Goal: Task Accomplishment & Management: Complete application form

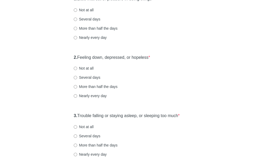
scroll to position [79, 0]
click at [89, 71] on label "Not at all" at bounding box center [84, 68] width 20 height 5
click at [77, 71] on input "Not at all" at bounding box center [75, 68] width 3 height 3
radio input "true"
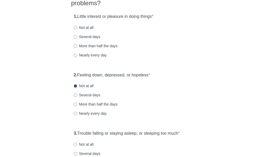
scroll to position [53, 0]
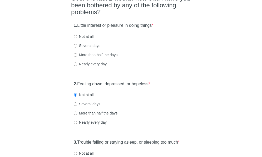
click at [83, 39] on label "Not at all" at bounding box center [84, 36] width 20 height 5
click at [77, 38] on input "Not at all" at bounding box center [75, 36] width 3 height 3
radio input "true"
click at [94, 48] on label "Several days" at bounding box center [87, 45] width 27 height 5
click at [77, 48] on input "Several days" at bounding box center [75, 45] width 3 height 3
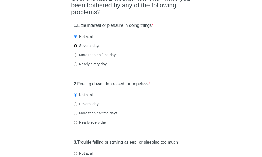
radio input "true"
click at [89, 39] on label "Not at all" at bounding box center [84, 36] width 20 height 5
click at [77, 38] on input "Not at all" at bounding box center [75, 36] width 3 height 3
radio input "true"
click at [89, 48] on label "Several days" at bounding box center [87, 45] width 27 height 5
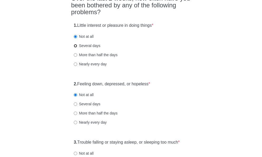
click at [77, 48] on input "Several days" at bounding box center [75, 45] width 3 height 3
radio input "true"
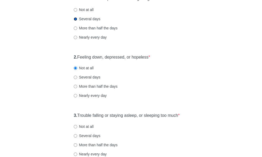
scroll to position [79, 0]
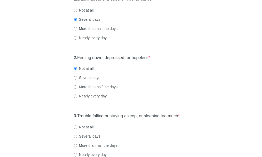
click at [82, 16] on div "1. Little interest or pleasure in doing things * Not at all Several days More t…" at bounding box center [131, 21] width 120 height 55
click at [86, 13] on label "Not at all" at bounding box center [84, 10] width 20 height 5
click at [77, 12] on input "Not at all" at bounding box center [75, 10] width 3 height 3
radio input "true"
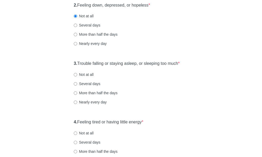
click at [154, 87] on div "Several days" at bounding box center [131, 83] width 115 height 5
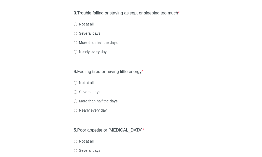
scroll to position [184, 0]
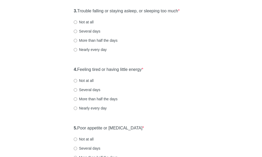
click at [89, 25] on label "Not at all" at bounding box center [84, 21] width 20 height 5
click at [77, 24] on input "Not at all" at bounding box center [75, 22] width 3 height 3
radio input "true"
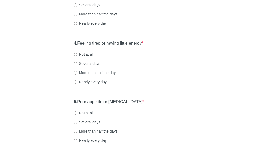
click at [93, 66] on label "Several days" at bounding box center [87, 63] width 27 height 5
click at [77, 66] on input "Several days" at bounding box center [75, 63] width 3 height 3
radio input "true"
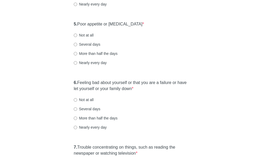
scroll to position [290, 0]
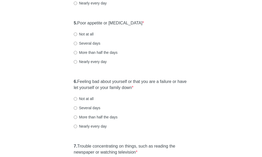
click at [85, 37] on label "Not at all" at bounding box center [84, 34] width 20 height 5
click at [77, 36] on input "Not at all" at bounding box center [75, 34] width 3 height 3
radio input "true"
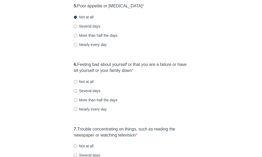
scroll to position [316, 0]
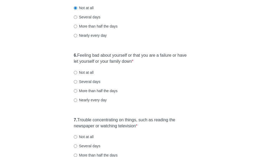
click at [87, 75] on label "Not at all" at bounding box center [84, 72] width 20 height 5
click at [77, 75] on input "Not at all" at bounding box center [75, 72] width 3 height 3
radio input "true"
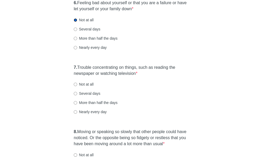
scroll to position [395, 0]
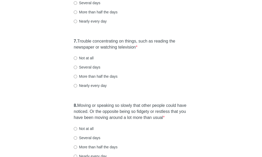
click at [105, 79] on label "More than half the days" at bounding box center [96, 76] width 44 height 5
click at [77, 78] on input "More than half the days" at bounding box center [75, 76] width 3 height 3
radio input "true"
click at [91, 70] on label "Several days" at bounding box center [87, 67] width 27 height 5
click at [77, 69] on input "Several days" at bounding box center [75, 67] width 3 height 3
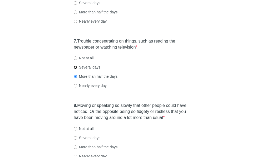
radio input "true"
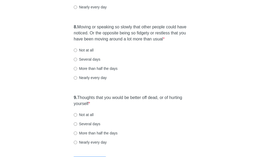
scroll to position [474, 0]
click at [88, 53] on label "Not at all" at bounding box center [84, 49] width 20 height 5
click at [77, 52] on input "Not at all" at bounding box center [75, 49] width 3 height 3
radio input "true"
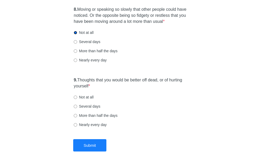
scroll to position [500, 0]
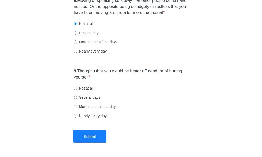
click at [82, 91] on label "Not at all" at bounding box center [84, 88] width 20 height 5
click at [77, 90] on input "Not at all" at bounding box center [75, 88] width 3 height 3
radio input "true"
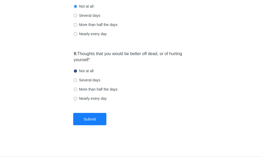
scroll to position [528, 0]
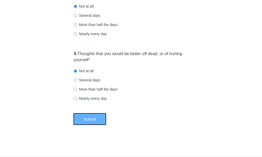
click at [85, 120] on button "Submit" at bounding box center [89, 119] width 33 height 12
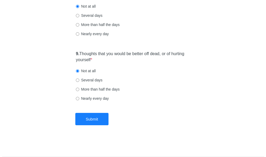
scroll to position [0, 0]
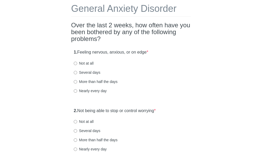
scroll to position [53, 0]
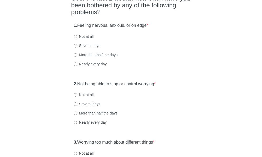
click at [92, 38] on label "Not at all" at bounding box center [84, 36] width 20 height 5
click at [77, 38] on input "Not at all" at bounding box center [75, 36] width 3 height 3
radio input "true"
drag, startPoint x: 91, startPoint y: 96, endPoint x: 116, endPoint y: 92, distance: 25.3
click at [91, 95] on label "Not at all" at bounding box center [84, 94] width 20 height 5
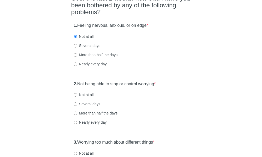
click at [77, 95] on input "Not at all" at bounding box center [75, 94] width 3 height 3
radio input "true"
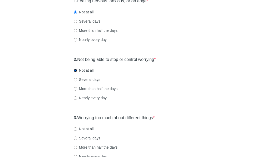
scroll to position [132, 0]
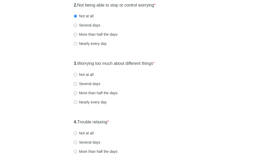
click at [81, 73] on label "Not at all" at bounding box center [84, 74] width 20 height 5
click at [77, 73] on input "Not at all" at bounding box center [75, 74] width 3 height 3
radio input "true"
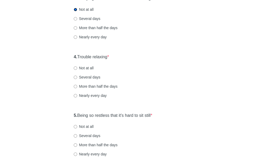
scroll to position [211, 0]
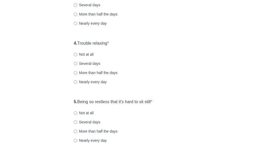
click at [85, 63] on label "Several days" at bounding box center [87, 63] width 27 height 5
click at [77, 63] on input "Several days" at bounding box center [75, 63] width 3 height 3
radio input "true"
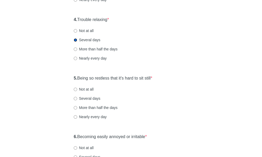
scroll to position [263, 0]
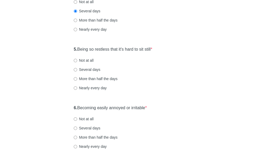
click at [88, 61] on label "Not at all" at bounding box center [84, 60] width 20 height 5
click at [77, 61] on input "Not at all" at bounding box center [75, 60] width 3 height 3
radio input "true"
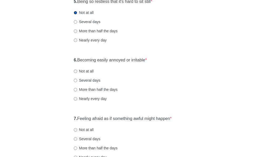
scroll to position [316, 0]
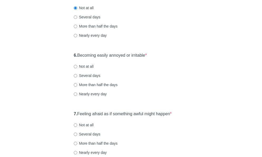
click at [81, 65] on label "Not at all" at bounding box center [84, 66] width 20 height 5
click at [77, 65] on input "Not at all" at bounding box center [75, 66] width 3 height 3
radio input "true"
click at [95, 76] on label "Several days" at bounding box center [87, 75] width 27 height 5
click at [77, 76] on input "Several days" at bounding box center [75, 75] width 3 height 3
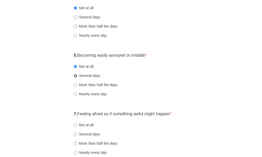
radio input "true"
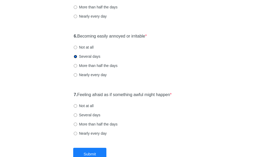
scroll to position [342, 0]
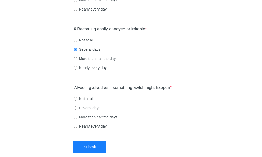
click at [191, 84] on div "7. Feeling afraid as if something awful might happen * Not at all Several days …" at bounding box center [131, 109] width 120 height 55
click at [83, 98] on label "Not at all" at bounding box center [84, 98] width 20 height 5
click at [77, 98] on input "Not at all" at bounding box center [75, 98] width 3 height 3
radio input "true"
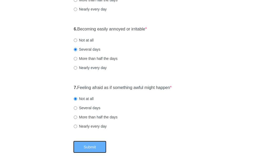
click at [92, 148] on button "Submit" at bounding box center [89, 147] width 33 height 12
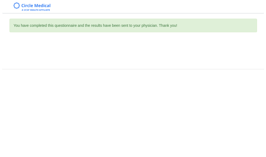
scroll to position [0, 0]
